Goal: Task Accomplishment & Management: Use online tool/utility

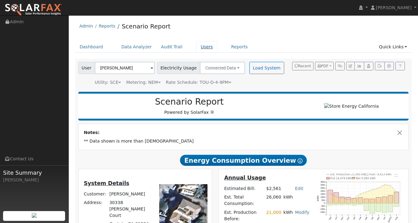
click at [198, 45] on link "Users" at bounding box center [206, 46] width 21 height 11
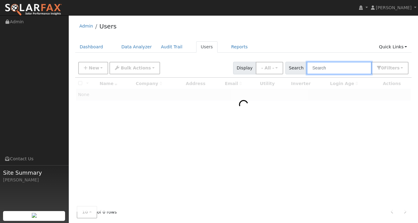
click at [322, 67] on input "text" at bounding box center [339, 68] width 65 height 13
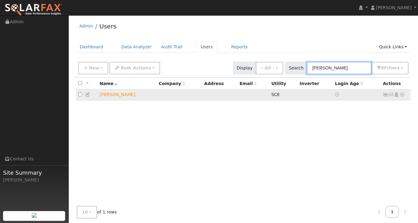
type input "[PERSON_NAME]"
click at [89, 94] on icon at bounding box center [87, 94] width 5 height 4
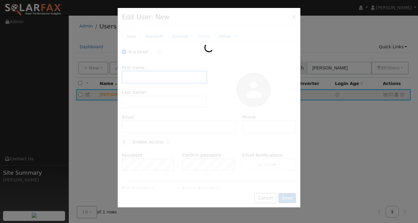
checkbox input "true"
type input "David"
type input "Byars"
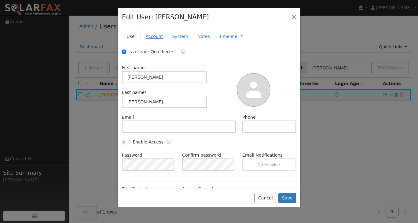
click at [151, 37] on link "Account" at bounding box center [154, 36] width 27 height 11
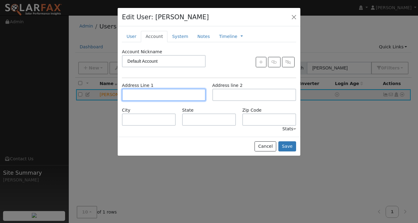
paste input "2630 SAN MIGUEL CIR"
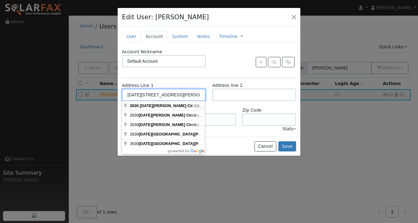
type input "[DATE][STREET_ADDRESS][PERSON_NAME]"
type input "Thousand Oaks"
type input "CA"
type input "91360"
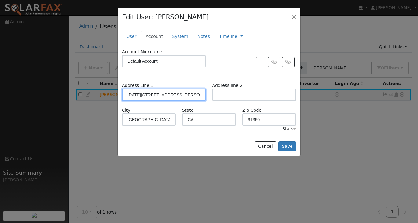
type input "[DATE][STREET_ADDRESS][PERSON_NAME]"
click at [176, 39] on link "System" at bounding box center [179, 36] width 25 height 11
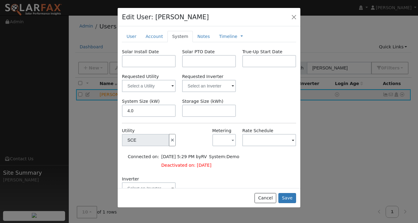
type input "4"
click at [245, 106] on div "System Size (kW) 4 Storage Size (kWh)" at bounding box center [209, 107] width 180 height 19
click at [287, 196] on button "Save" at bounding box center [287, 198] width 18 height 10
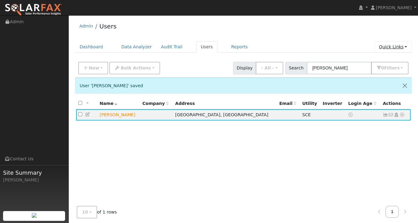
click at [405, 48] on link "Quick Links" at bounding box center [392, 46] width 37 height 11
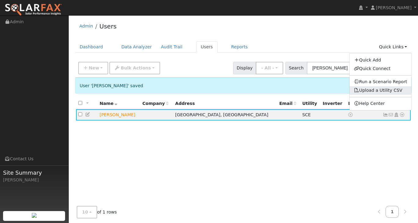
click at [392, 88] on link "Upload a Utility CSV" at bounding box center [378, 90] width 49 height 5
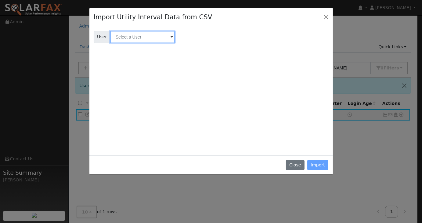
click at [162, 38] on input "text" at bounding box center [142, 37] width 65 height 12
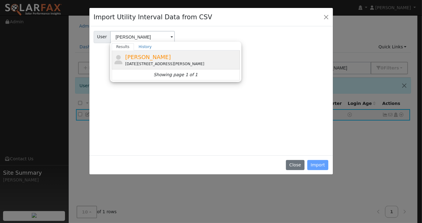
click at [142, 57] on span "[PERSON_NAME]" at bounding box center [148, 57] width 46 height 6
type input "[PERSON_NAME]"
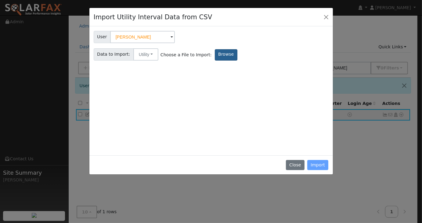
click at [215, 57] on label "Browse" at bounding box center [226, 54] width 23 height 11
click at [0, 0] on input "Browse" at bounding box center [0, 0] width 0 height 0
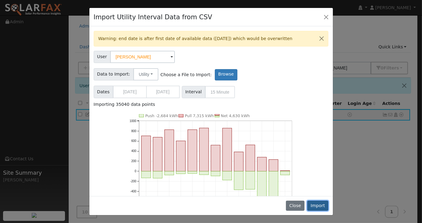
click at [321, 208] on button "Import" at bounding box center [317, 205] width 21 height 10
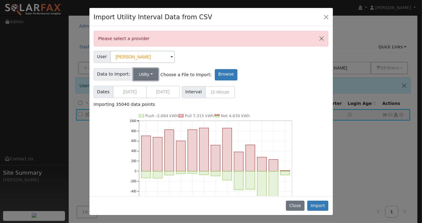
click at [149, 75] on button "Utility" at bounding box center [145, 74] width 25 height 12
click at [146, 87] on link "Utility" at bounding box center [150, 87] width 42 height 9
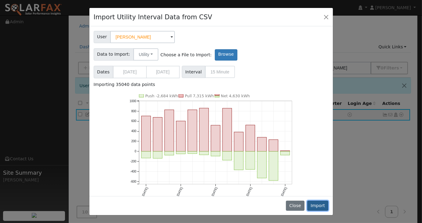
click at [325, 208] on button "Import" at bounding box center [317, 205] width 21 height 10
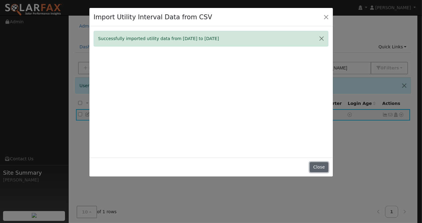
click at [322, 167] on button "Close" at bounding box center [319, 167] width 19 height 10
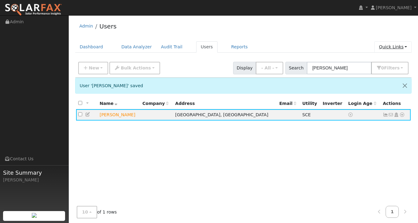
click at [407, 47] on link "Quick Links" at bounding box center [392, 46] width 37 height 11
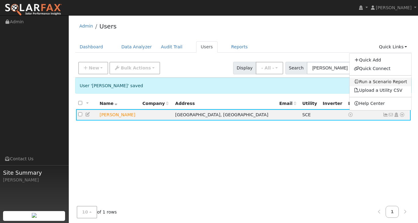
click at [377, 82] on link "Run a Scenario Report" at bounding box center [380, 82] width 62 height 9
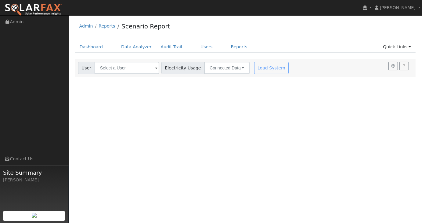
click at [155, 67] on span at bounding box center [156, 68] width 2 height 7
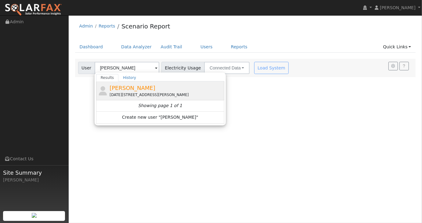
click at [131, 88] on span "[PERSON_NAME]" at bounding box center [133, 88] width 46 height 6
type input "[PERSON_NAME]"
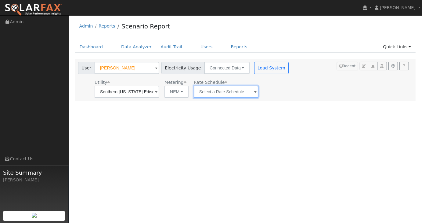
click at [159, 90] on input "text" at bounding box center [127, 91] width 65 height 12
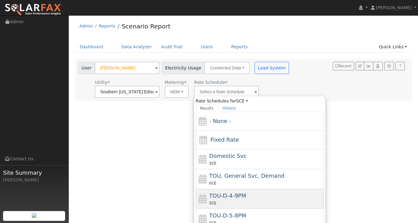
click at [226, 195] on span "TOU-D-4-9PM" at bounding box center [227, 195] width 37 height 6
type input "TOU-D-4-9PM"
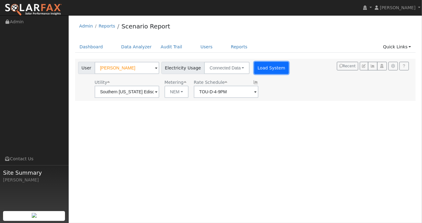
click at [274, 68] on button "Load System" at bounding box center [271, 68] width 35 height 12
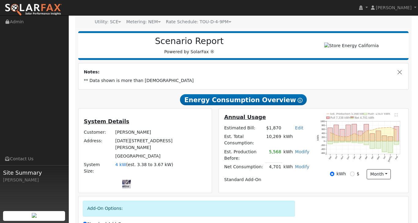
scroll to position [61, 0]
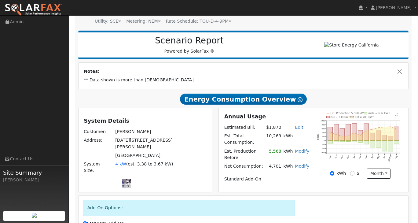
click at [305, 153] on link "Modify" at bounding box center [302, 150] width 14 height 5
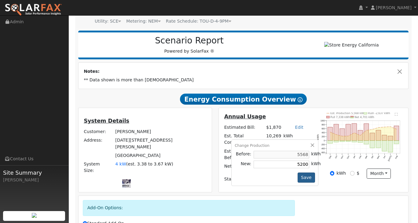
type input "5200"
click at [310, 179] on button "Save" at bounding box center [306, 177] width 18 height 10
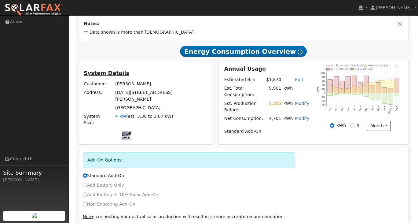
scroll to position [131, 0]
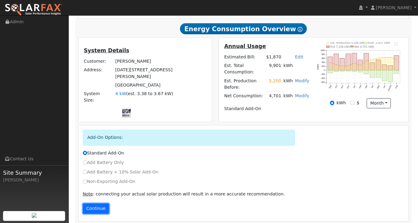
click at [96, 204] on button "Continue" at bounding box center [96, 208] width 26 height 10
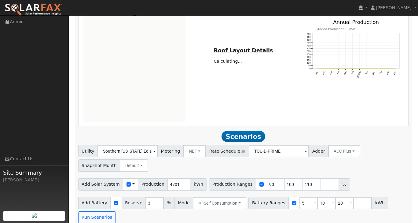
scroll to position [366, 0]
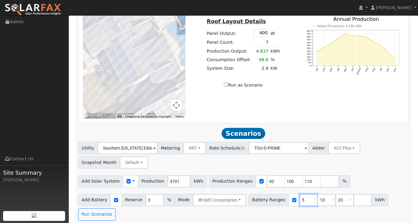
click at [299, 197] on input "5" at bounding box center [308, 200] width 18 height 12
type input "10"
type input "20"
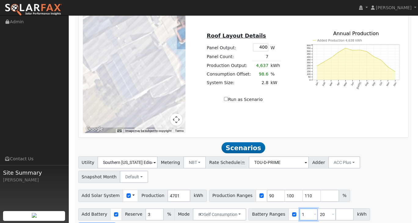
type input "20"
type input "2"
type input "27"
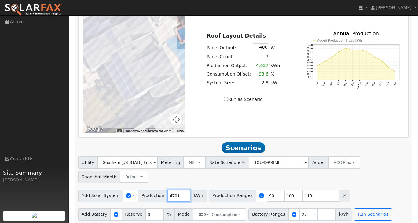
drag, startPoint x: 172, startPoint y: 192, endPoint x: 161, endPoint y: 192, distance: 10.1
click at [167, 192] on input "4701" at bounding box center [178, 195] width 23 height 12
click at [359, 211] on button "Run Scenarios" at bounding box center [373, 214] width 38 height 12
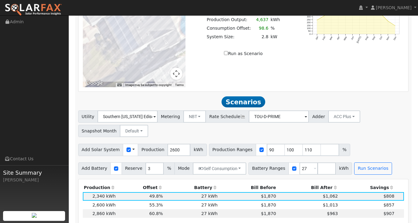
scroll to position [450, 0]
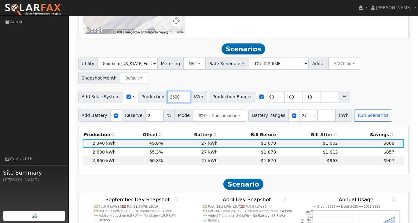
drag, startPoint x: 172, startPoint y: 94, endPoint x: 154, endPoint y: 93, distance: 17.7
click at [154, 93] on div "Add Solar System Use CSV Data Production 2600 kWh" at bounding box center [142, 97] width 129 height 12
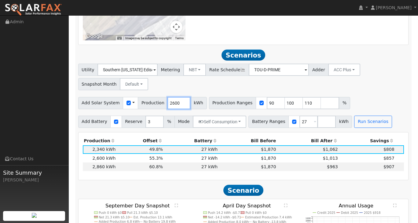
scroll to position [389, 0]
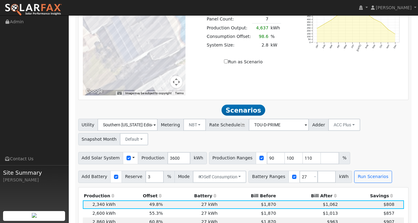
click at [380, 130] on div "Utility Southern [US_STATE] Edison Metering NBT NEM NBT Rate Schedule TOU-D-PRI…" at bounding box center [243, 130] width 332 height 29
click at [363, 170] on button "Run Scenarios" at bounding box center [373, 176] width 38 height 12
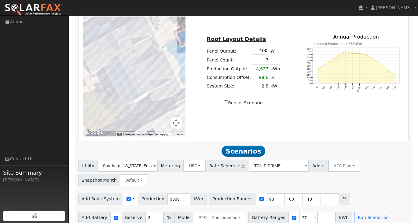
scroll to position [379, 0]
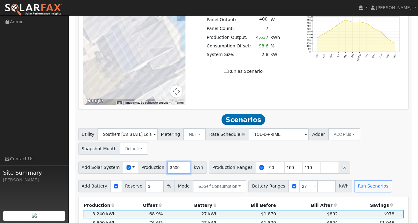
click at [172, 165] on input "3600" at bounding box center [178, 167] width 23 height 12
type input "3"
type input "4680"
click at [354, 181] on button "Run Scenarios" at bounding box center [373, 186] width 38 height 12
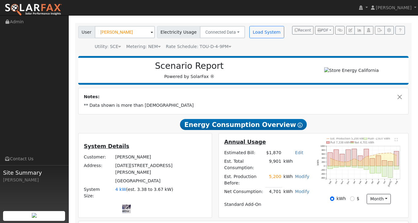
scroll to position [61, 0]
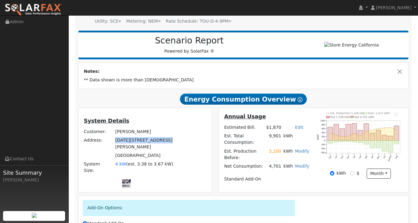
drag, startPoint x: 109, startPoint y: 141, endPoint x: 120, endPoint y: 147, distance: 12.4
click at [120, 147] on td "[DATE][STREET_ADDRESS][PERSON_NAME]" at bounding box center [160, 143] width 93 height 15
copy td "[DATE][STREET_ADDRESS][PERSON_NAME]"
